Goal: Task Accomplishment & Management: Complete application form

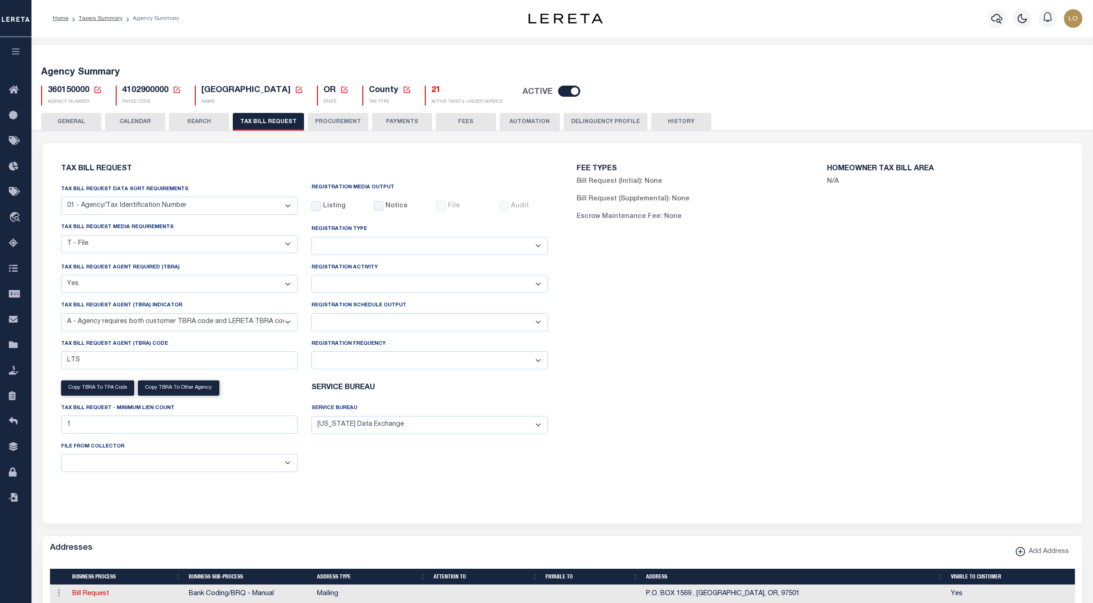
select select "22"
select select "true"
select select "9"
select select
select select "4100743000"
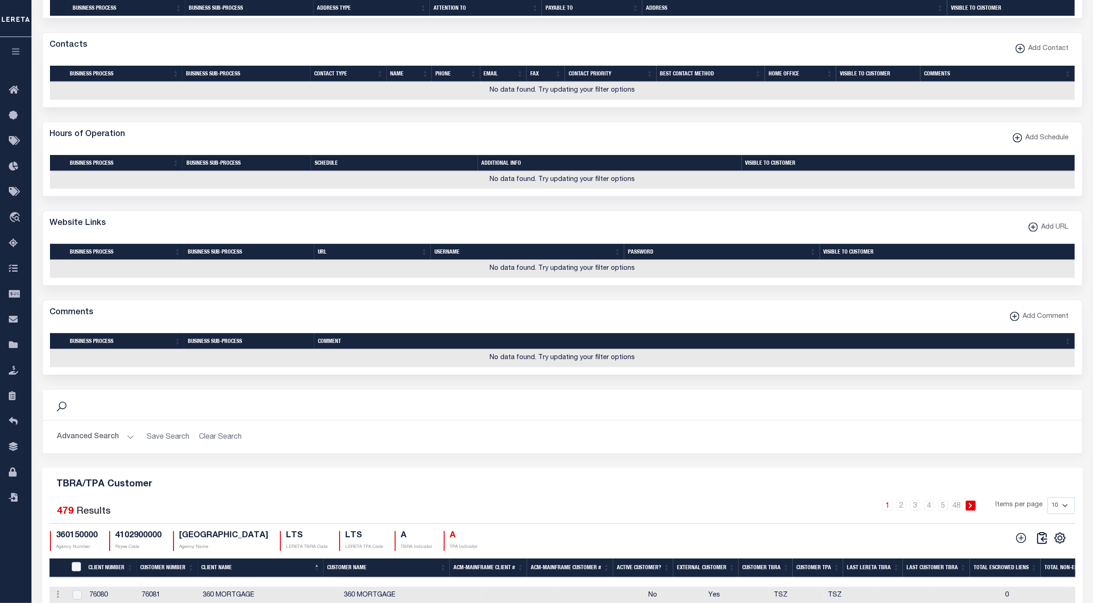
scroll to position [871, 0]
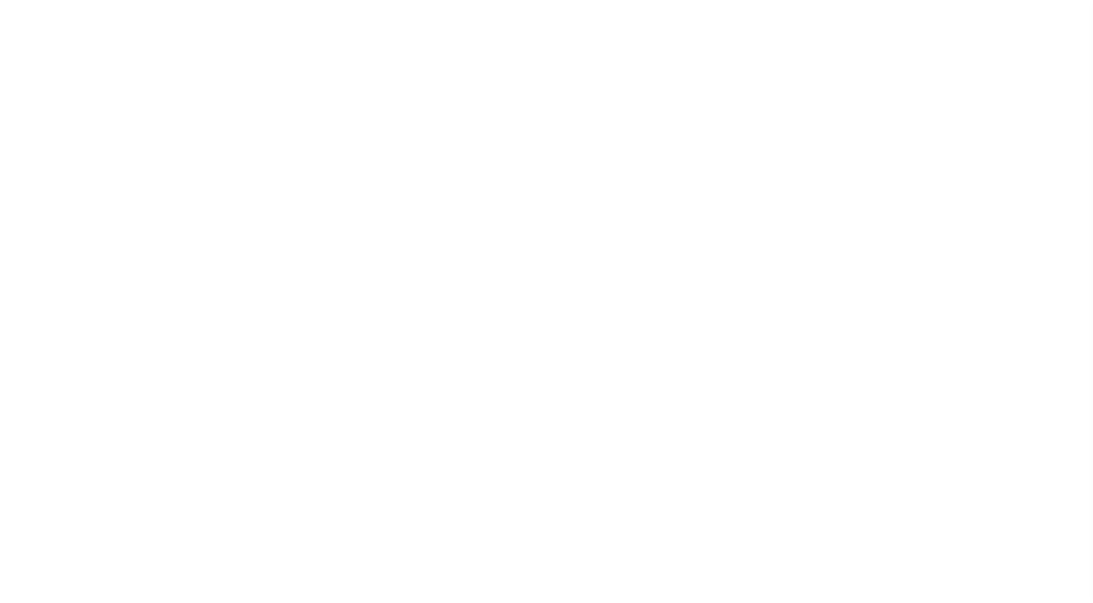
select select
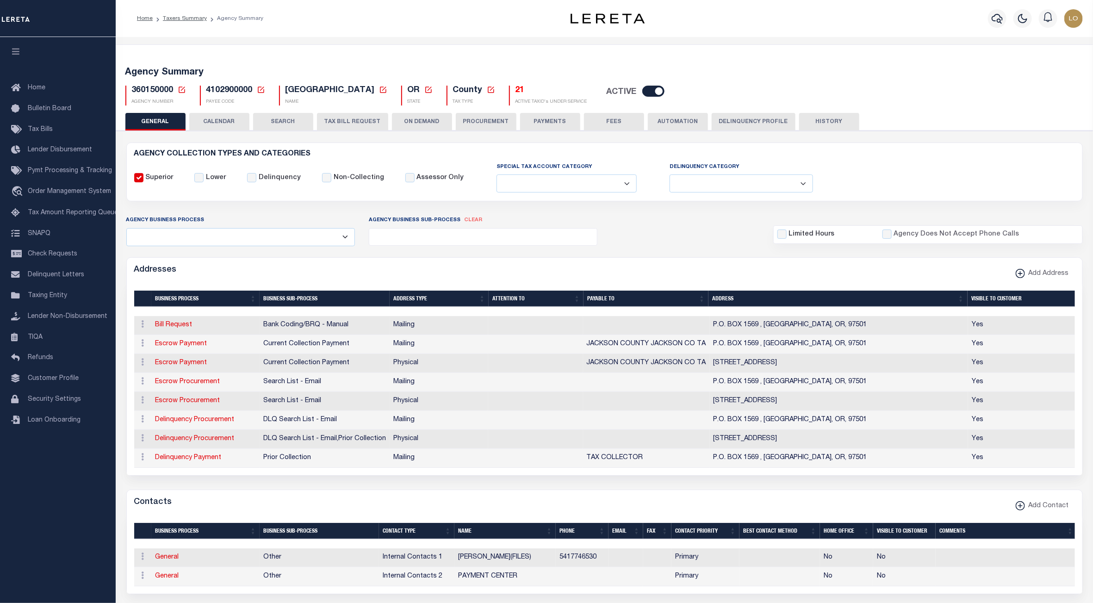
click at [350, 118] on button "TAX BILL REQUEST" at bounding box center [352, 122] width 71 height 18
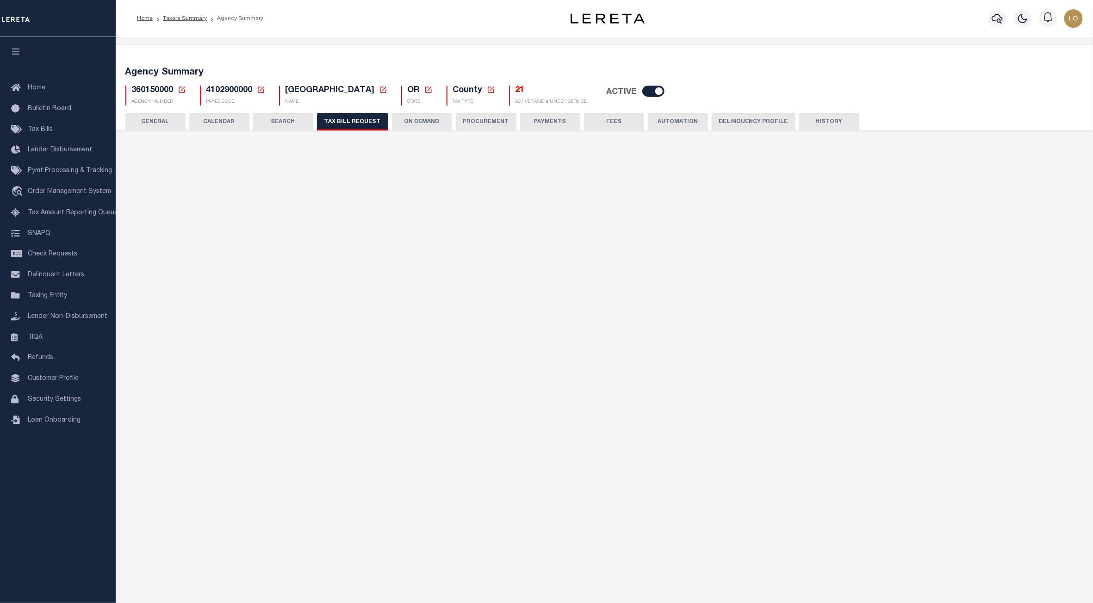
checkbox input "false"
select select "22"
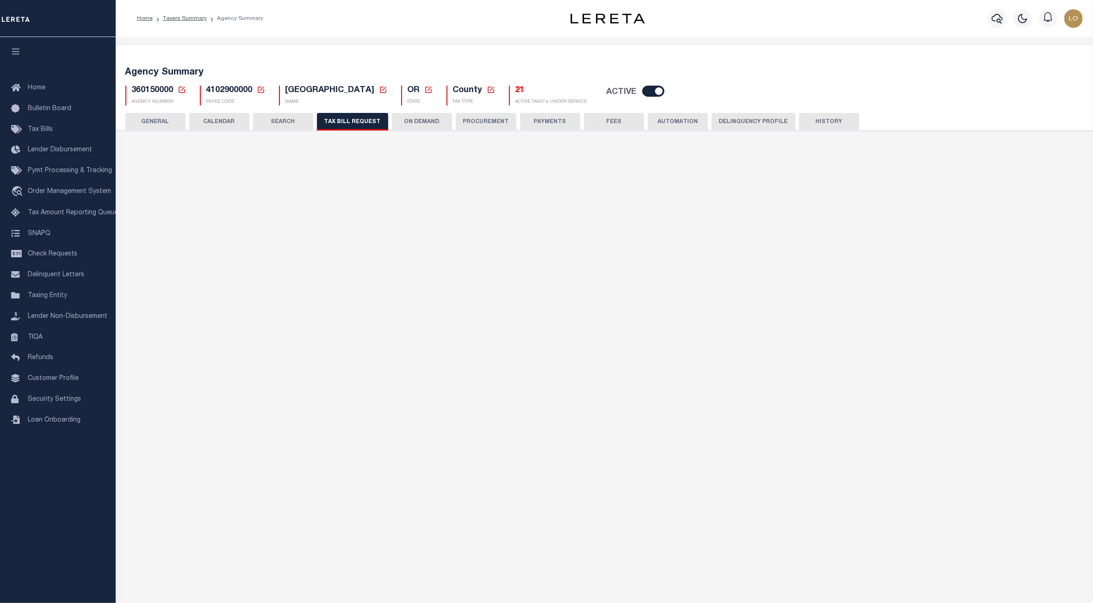
select select "true"
select select "9"
type input "LTS"
select select
type input "1"
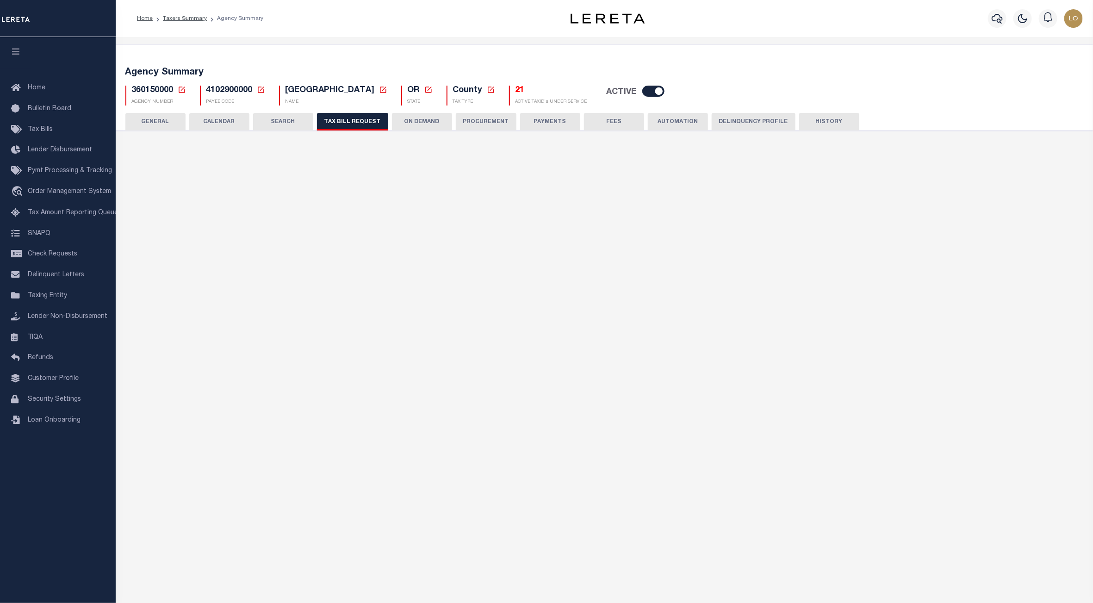
select select "4100743000"
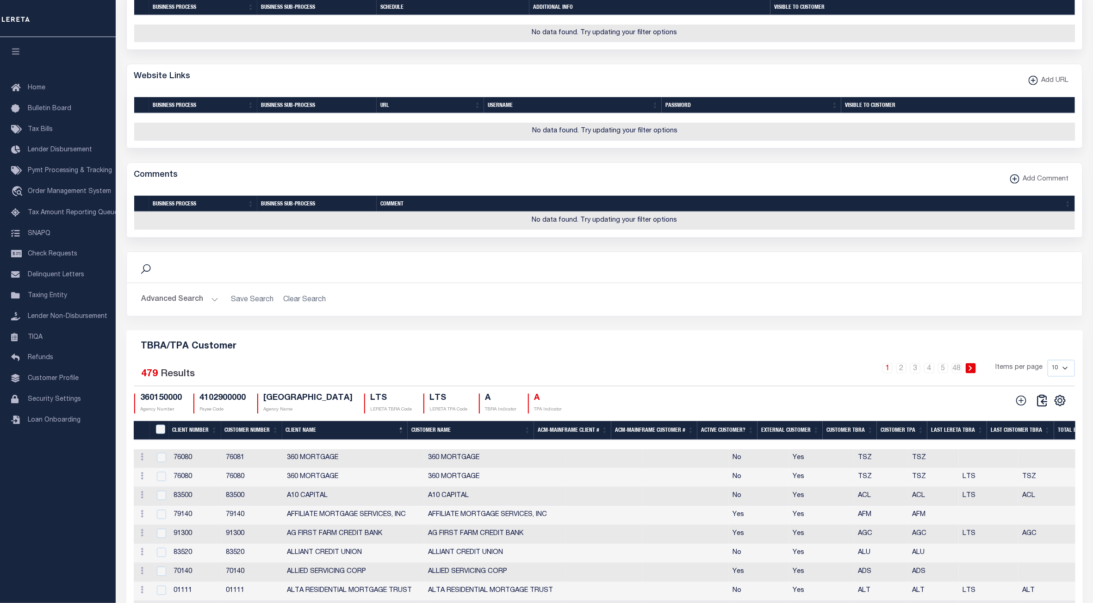
scroll to position [973, 0]
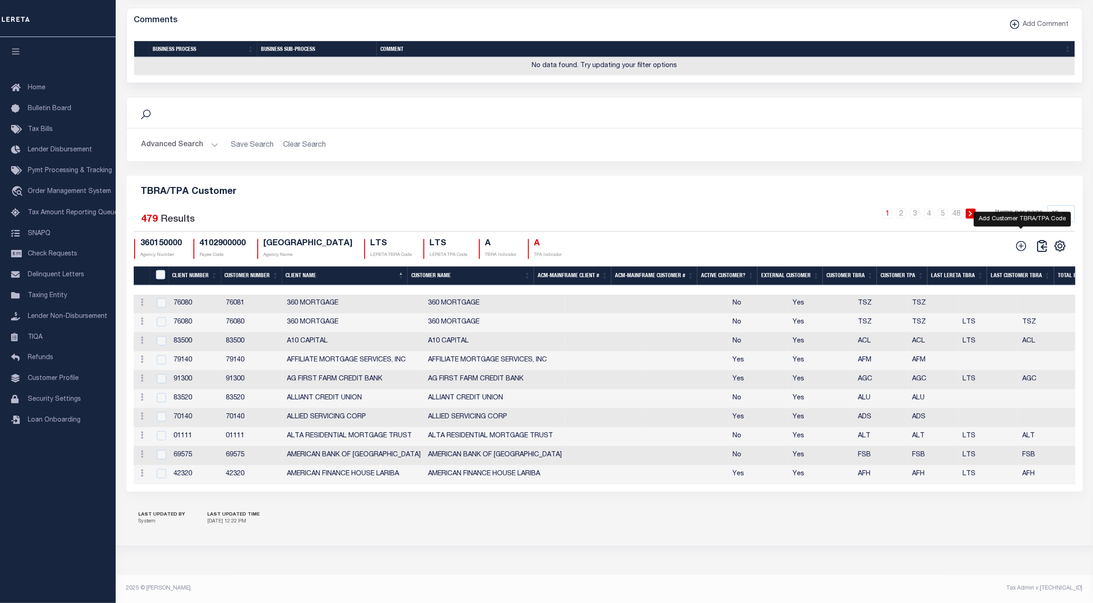
click at [1018, 240] on icon at bounding box center [1021, 246] width 12 height 12
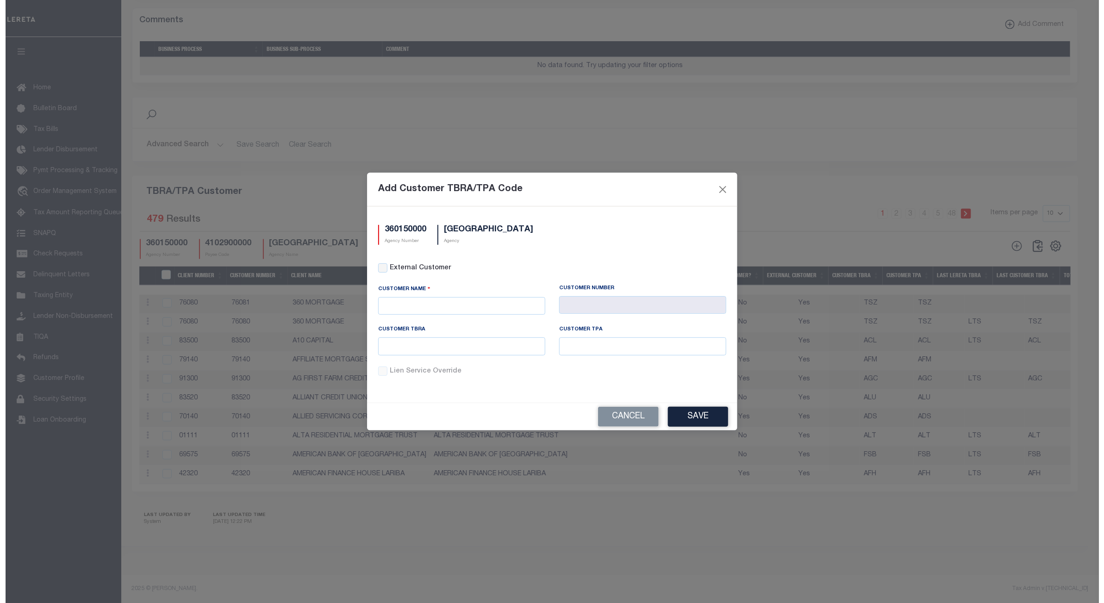
scroll to position [951, 0]
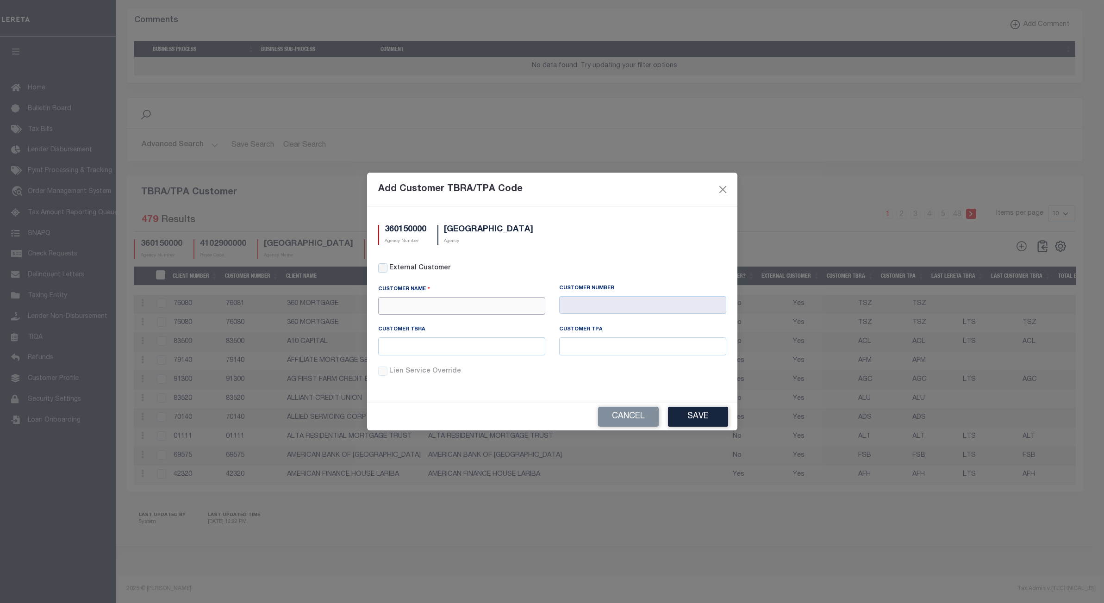
click at [420, 300] on input "text" at bounding box center [461, 306] width 167 height 18
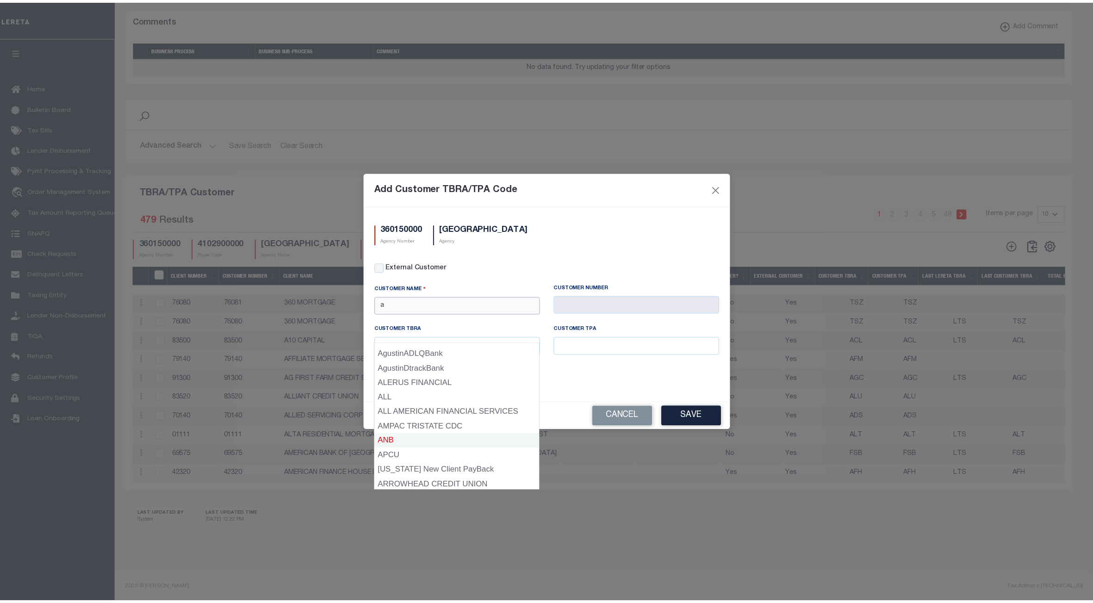
scroll to position [87, 0]
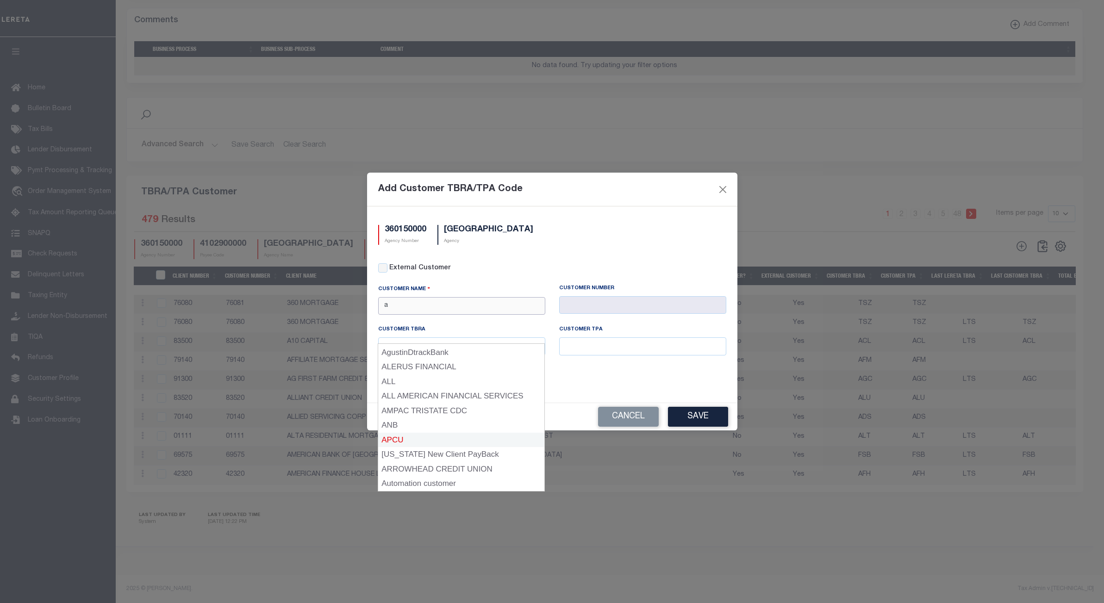
click at [406, 433] on div "APCU" at bounding box center [461, 440] width 166 height 15
type input "APCU"
type input "2205"
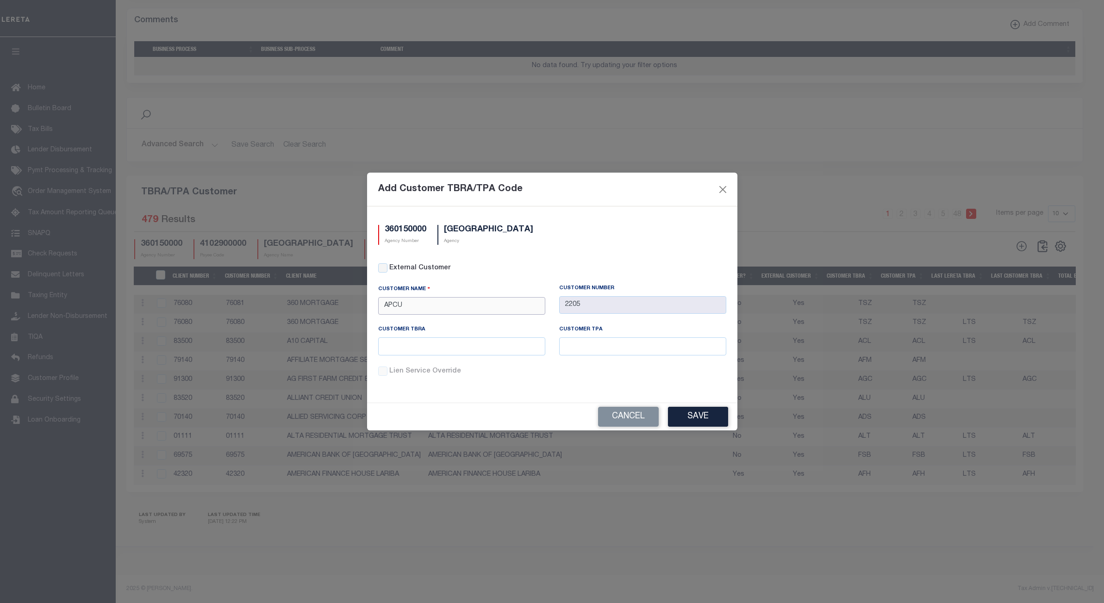
type input "APCU"
click at [482, 343] on input "text" at bounding box center [461, 346] width 167 height 18
click at [694, 417] on button "Save" at bounding box center [698, 417] width 60 height 20
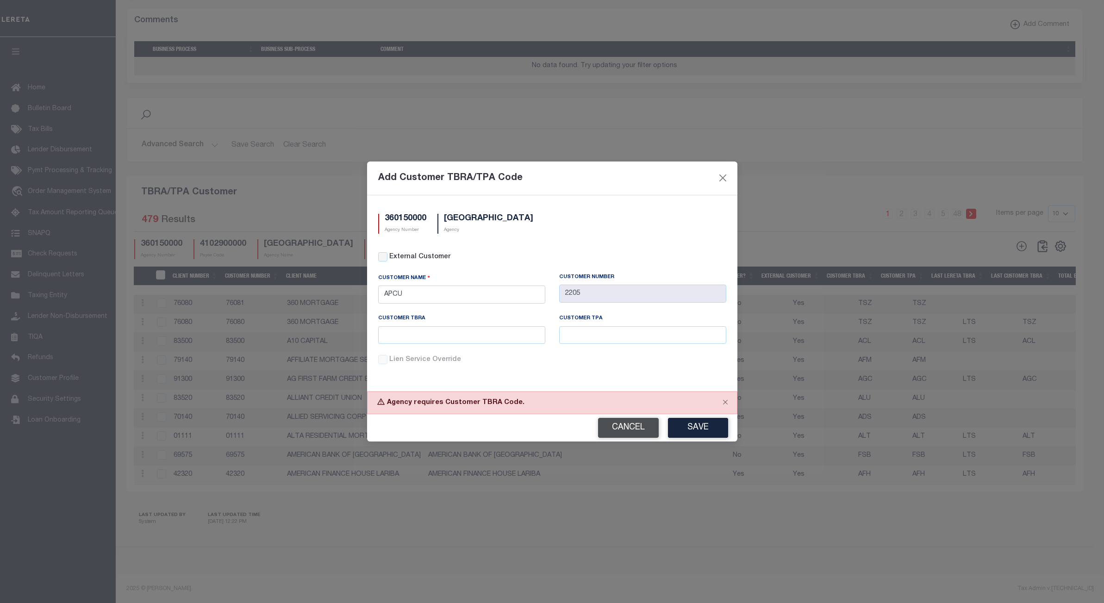
click at [634, 432] on button "Cancel" at bounding box center [628, 428] width 61 height 20
